Goal: Use online tool/utility: Utilize a website feature to perform a specific function

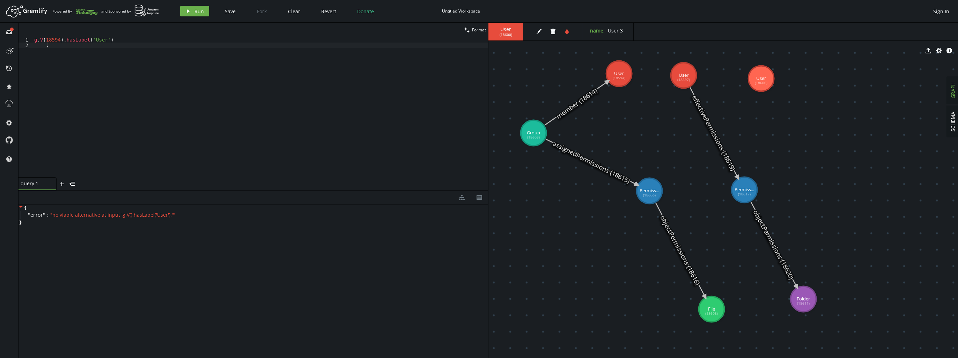
scroll to position [0, 13]
click at [191, 80] on div "g . V ( 18594 ) . hasLabel ( 'User' ) ." at bounding box center [260, 113] width 455 height 152
click at [239, 58] on div "g . V ( 18594 ) . hasLabel ( 'User' ) ." at bounding box center [260, 113] width 455 height 152
click at [132, 90] on div "g . V ( 18594 ) . hasLabel ( 'User' )" at bounding box center [260, 113] width 455 height 152
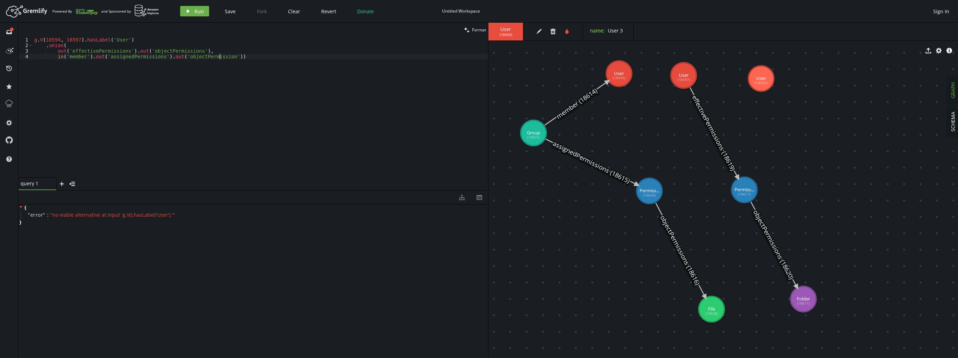
scroll to position [0, 188]
click at [225, 55] on div "g . V ( 18594 , 18597 ) . hasLabel ( 'User' ) . union ( out ( 'effectivePermiss…" at bounding box center [260, 113] width 455 height 152
click at [228, 55] on div "g . V ( 18594 , 18597 ) . hasLabel ( 'User' ) . union ( out ( 'effectivePermiss…" at bounding box center [260, 113] width 455 height 152
click at [129, 50] on div "g . V ( 18594 , 18597 ) . hasLabel ( 'User' ) . union ( out ( 'effectivePermiss…" at bounding box center [260, 113] width 455 height 152
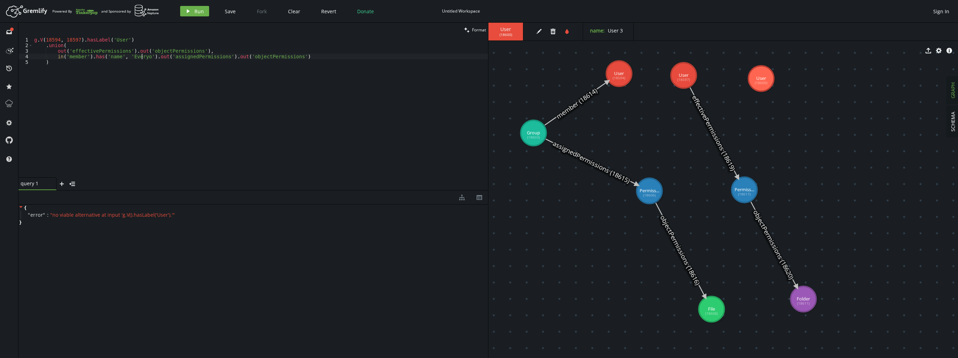
scroll to position [0, 113]
click at [200, 14] on span "Run" at bounding box center [199, 11] width 9 height 7
click at [247, 81] on div "g . V ( 18594 , 18597 ) . hasLabel ( 'User' ) . union ( out ( 'effectivePermiss…" at bounding box center [260, 113] width 455 height 152
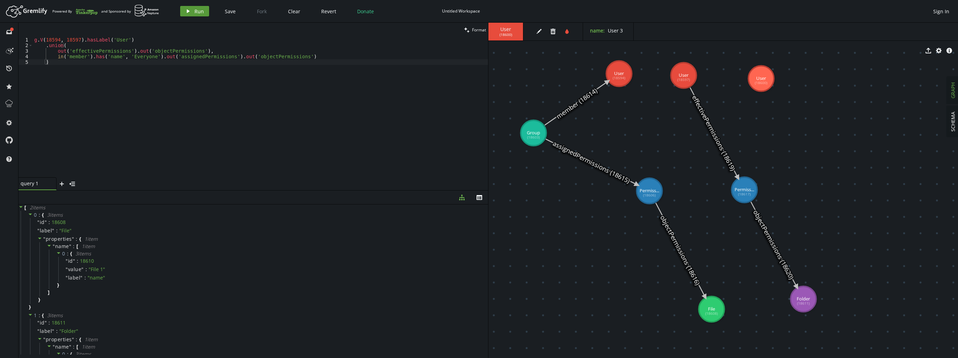
click at [187, 11] on icon "button" at bounding box center [188, 10] width 3 height 3
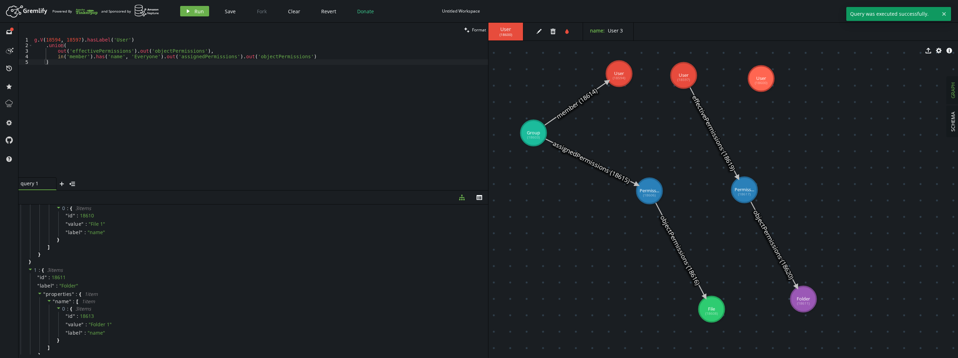
scroll to position [28, 0]
click at [147, 57] on div "g . V ( 18594 , 18597 ) . hasLabel ( 'User' ) . union ( out ( 'effectivePermiss…" at bounding box center [260, 113] width 455 height 152
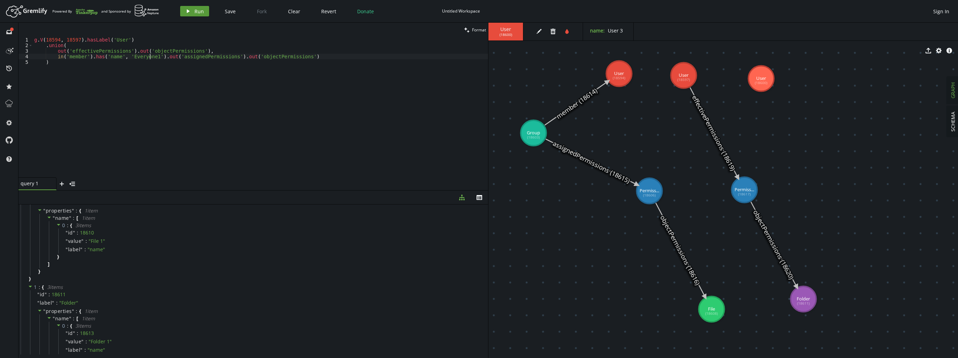
click at [188, 10] on icon "play" at bounding box center [188, 11] width 6 height 6
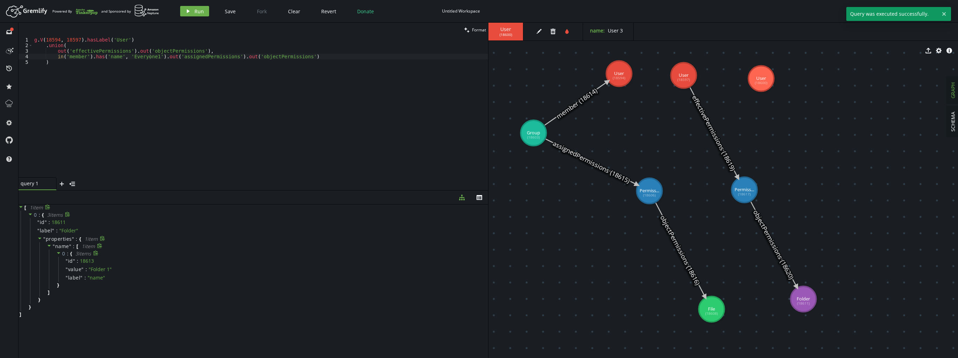
scroll to position [0, 0]
click at [198, 55] on div "g . V ( 18594 , 18597 ) . hasLabel ( 'User' ) . union ( out ( 'effectivePermiss…" at bounding box center [260, 113] width 455 height 152
click at [192, 10] on button "play Run" at bounding box center [194, 11] width 29 height 10
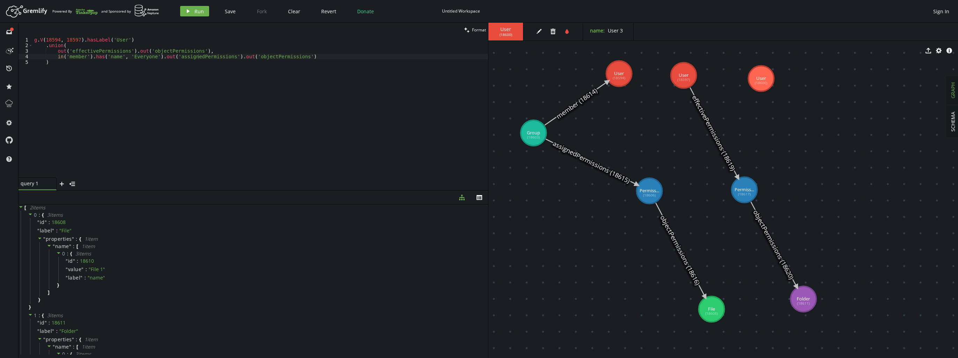
click at [157, 85] on div "g . V ( 18594 , 18597 ) . hasLabel ( 'User' ) . union ( out ( 'effectivePermiss…" at bounding box center [260, 113] width 455 height 152
type textarea "out('effectivePermissions').out('objectPermissions'),"
